Goal: Task Accomplishment & Management: Use online tool/utility

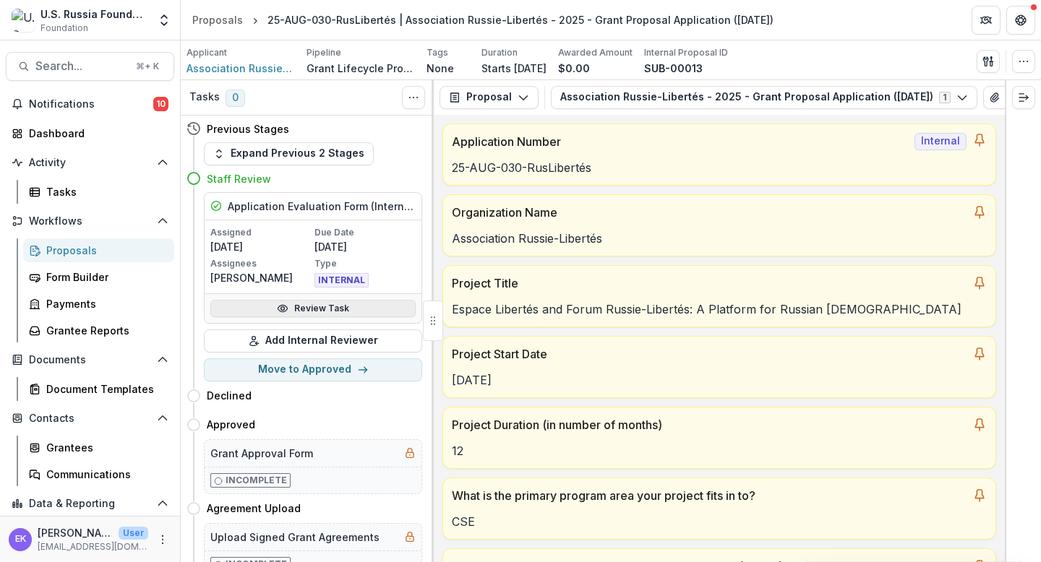
click at [333, 304] on link "Review Task" at bounding box center [312, 308] width 205 height 17
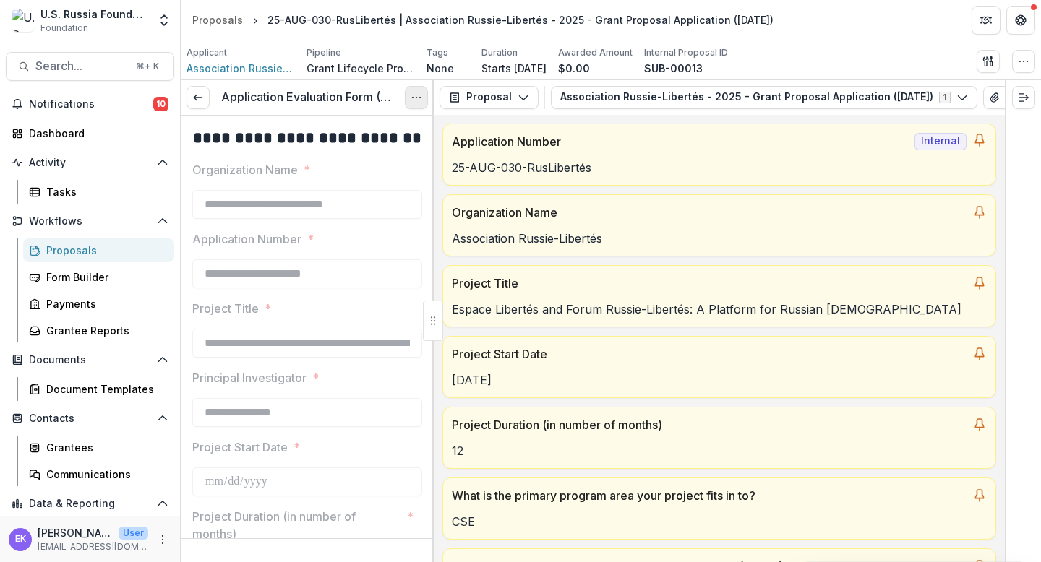
click at [412, 104] on button "Options" at bounding box center [416, 97] width 23 height 23
click at [385, 129] on link "View task" at bounding box center [347, 131] width 155 height 24
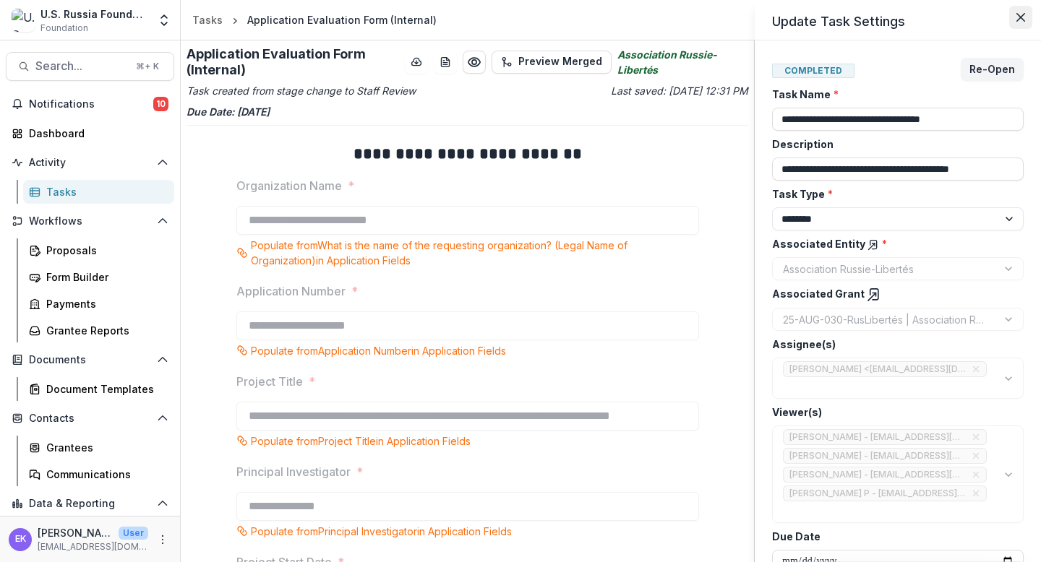
click at [1019, 17] on icon "Close" at bounding box center [1021, 17] width 9 height 9
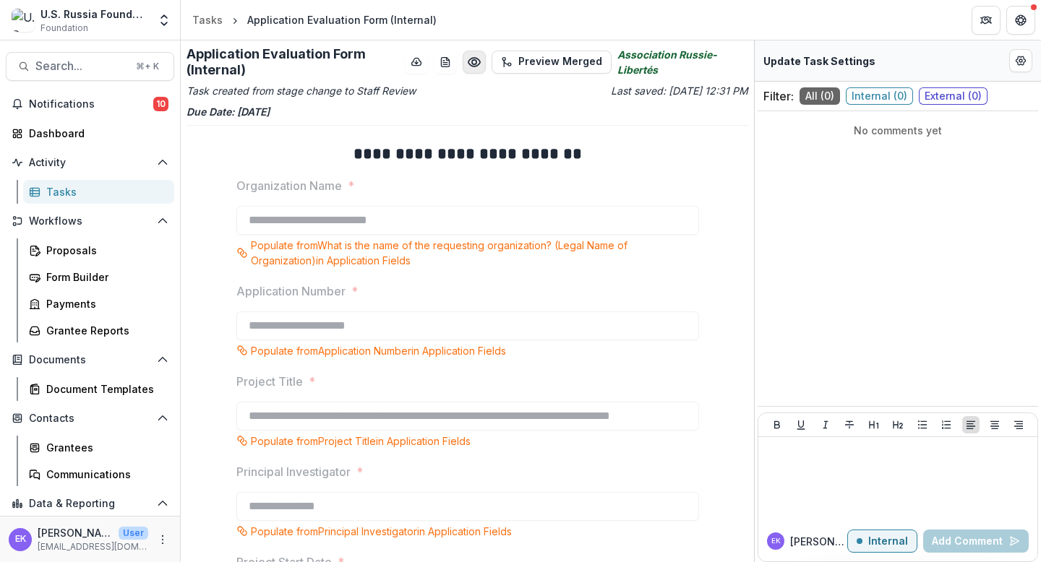
click at [479, 69] on button "Preview 34978f69-8bf1-47fc-9609-29a1693ae526.pdf" at bounding box center [474, 62] width 23 height 23
